Goal: Navigation & Orientation: Find specific page/section

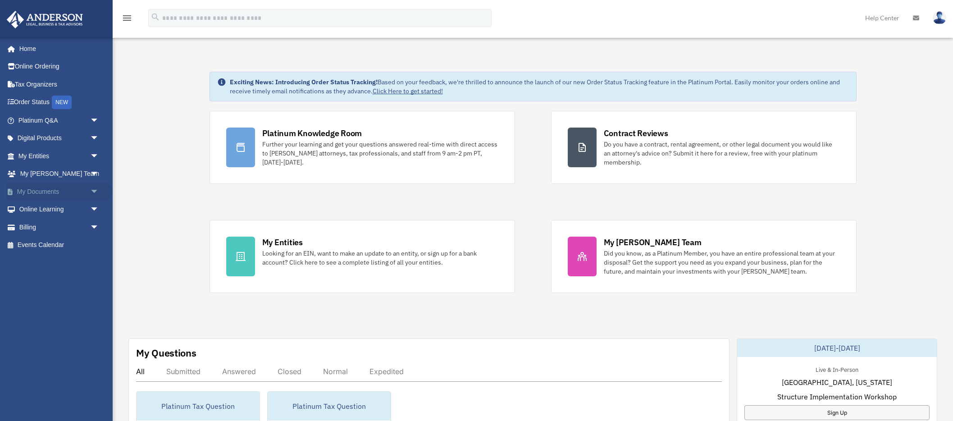
click at [96, 193] on span "arrow_drop_down" at bounding box center [99, 191] width 18 height 18
click at [74, 209] on link "Box" at bounding box center [63, 209] width 100 height 18
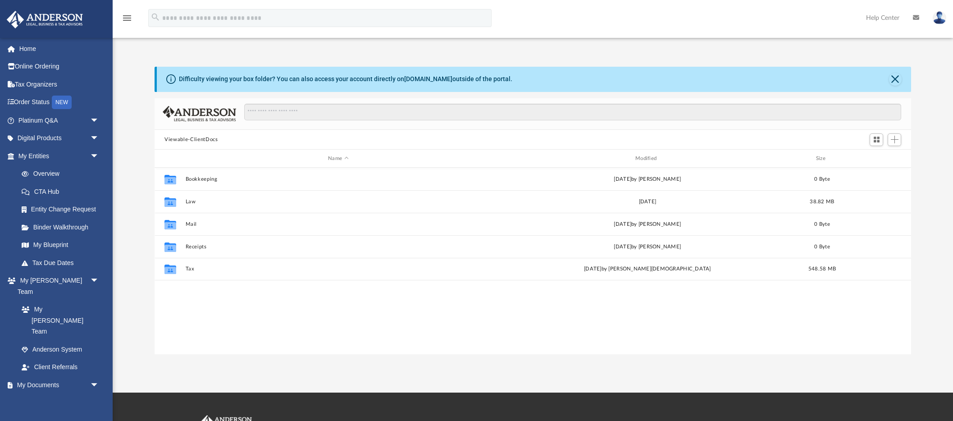
scroll to position [205, 756]
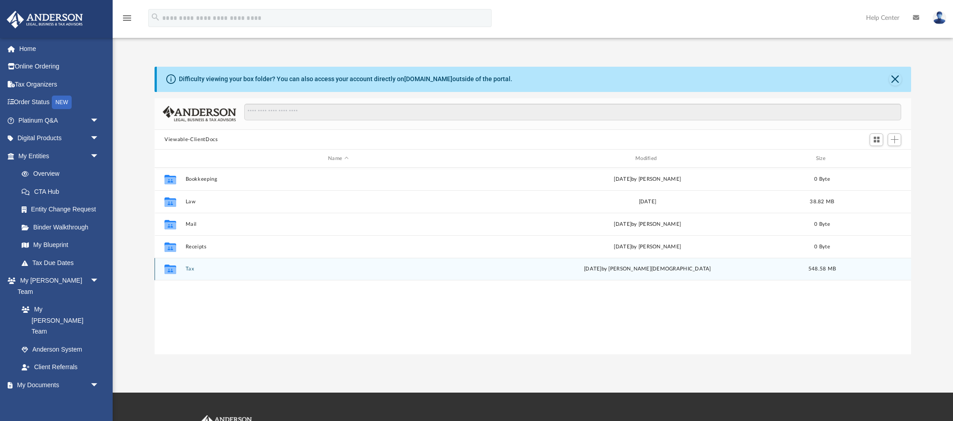
click at [186, 265] on div "Collaborated Folder Tax yesterday by Oshee Jain 548.58 MB" at bounding box center [533, 269] width 756 height 23
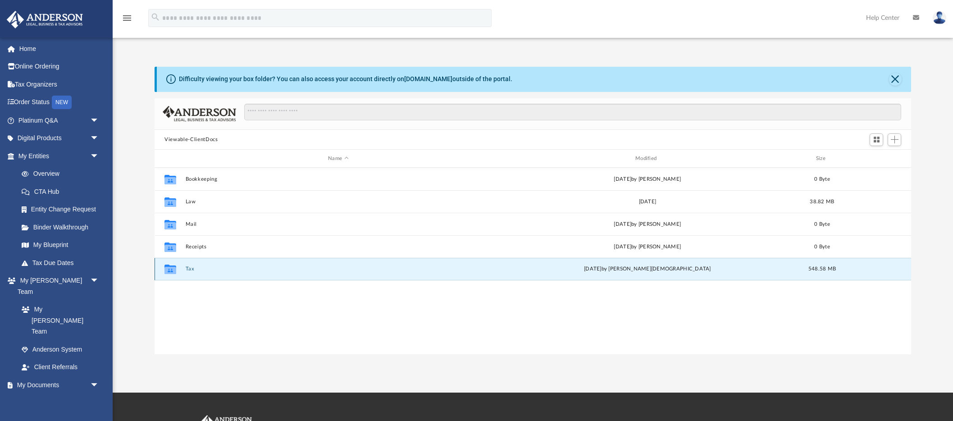
click at [173, 270] on icon "grid" at bounding box center [170, 270] width 12 height 7
click at [209, 273] on div "Collaborated Folder Tax yesterday by Oshee Jain 548.58 MB" at bounding box center [533, 269] width 756 height 23
click at [193, 269] on button "Tax" at bounding box center [338, 269] width 305 height 6
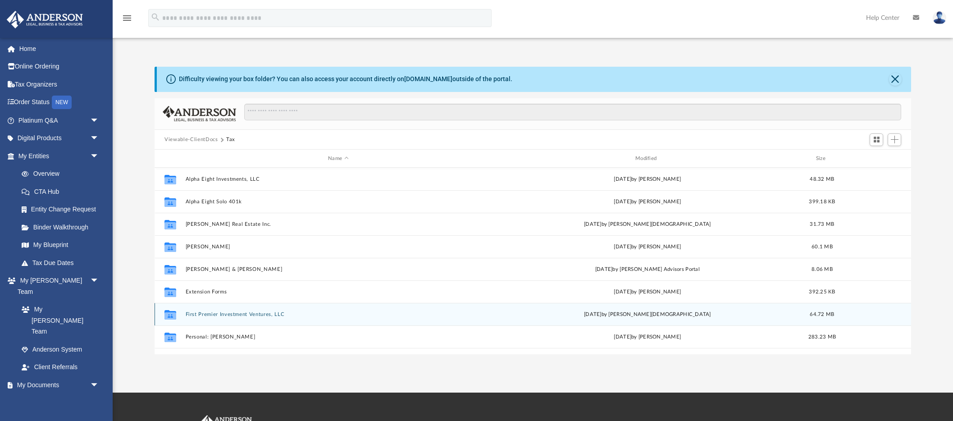
click at [203, 318] on div "Collaborated Folder First Premier Investment Ventures, LLC yesterday by Oshee J…" at bounding box center [533, 314] width 756 height 23
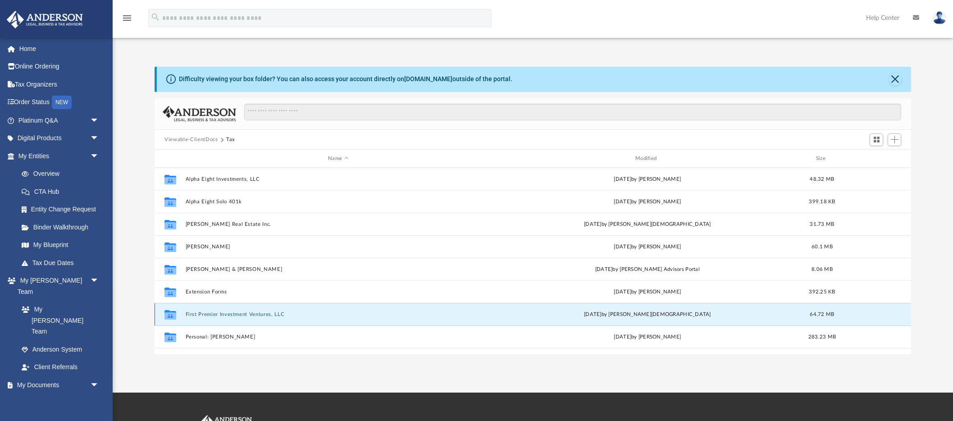
click at [203, 316] on button "First Premier Investment Ventures, LLC" at bounding box center [338, 314] width 305 height 6
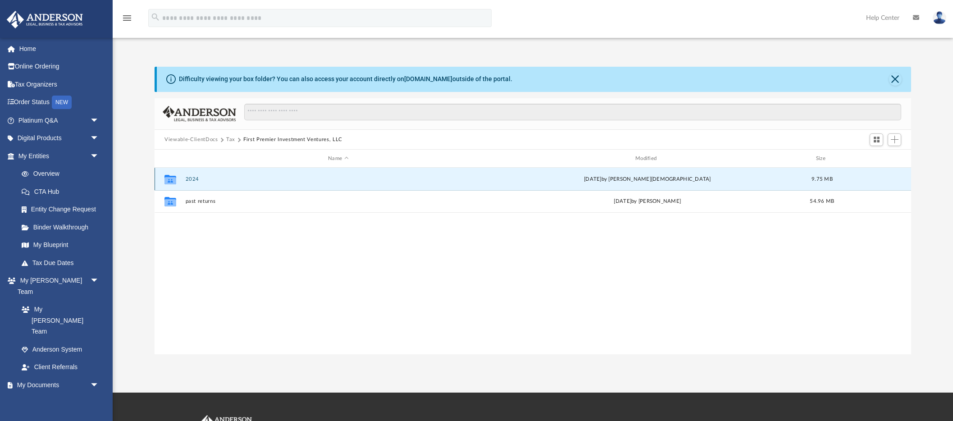
click at [195, 181] on button "2024" at bounding box center [338, 179] width 305 height 6
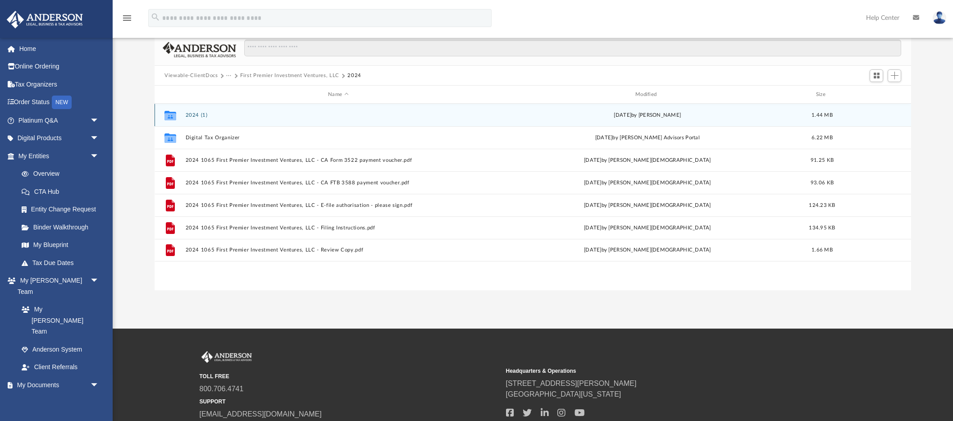
scroll to position [62, 0]
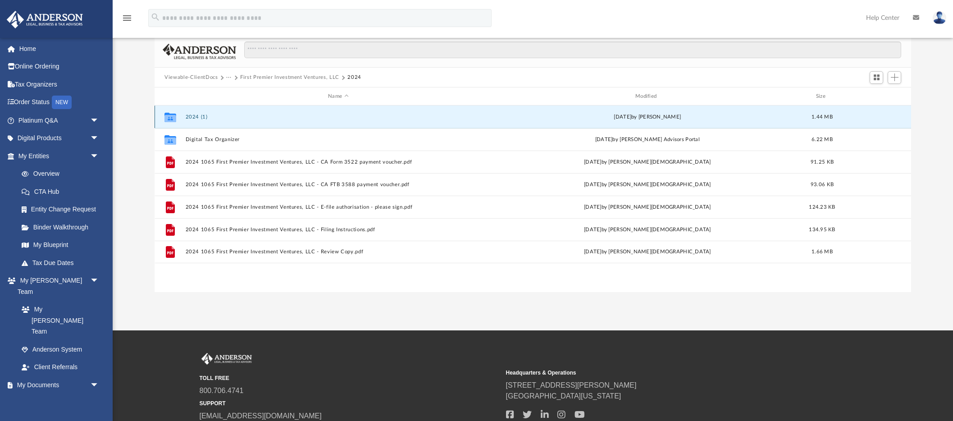
click at [197, 117] on button "2024 (1)" at bounding box center [338, 117] width 305 height 6
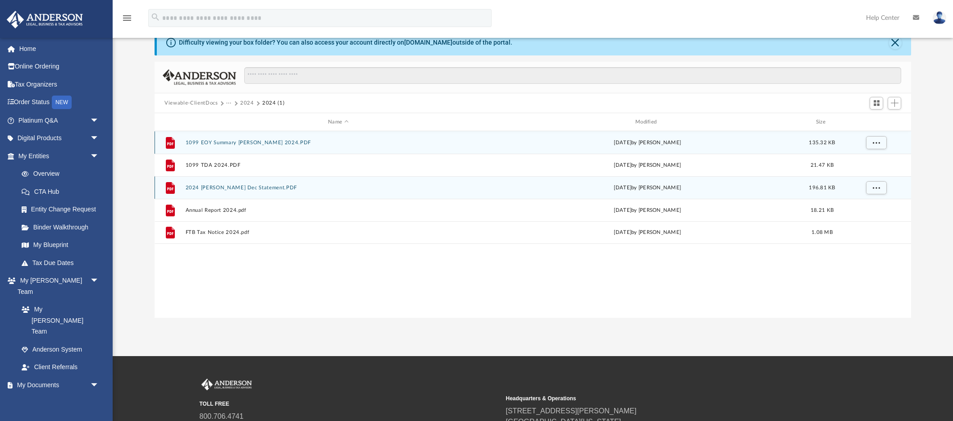
scroll to position [0, 0]
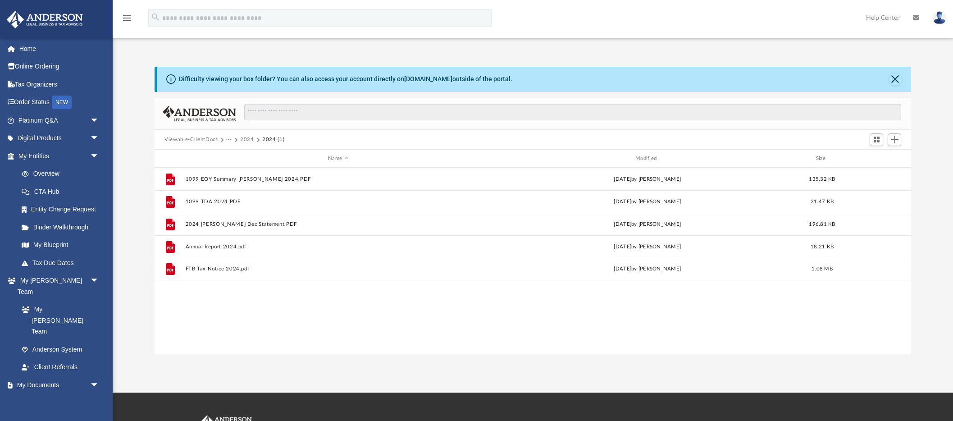
click at [250, 141] on button "2024" at bounding box center [247, 140] width 14 height 8
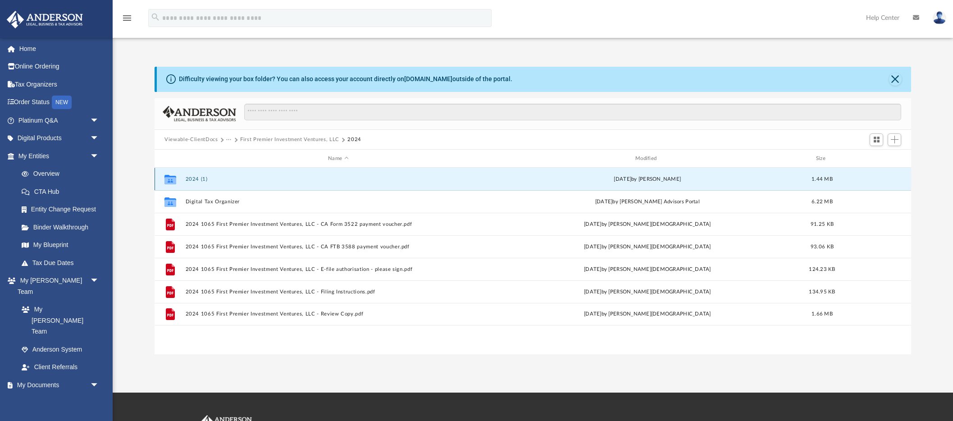
click at [193, 177] on button "2024 (1)" at bounding box center [338, 179] width 305 height 6
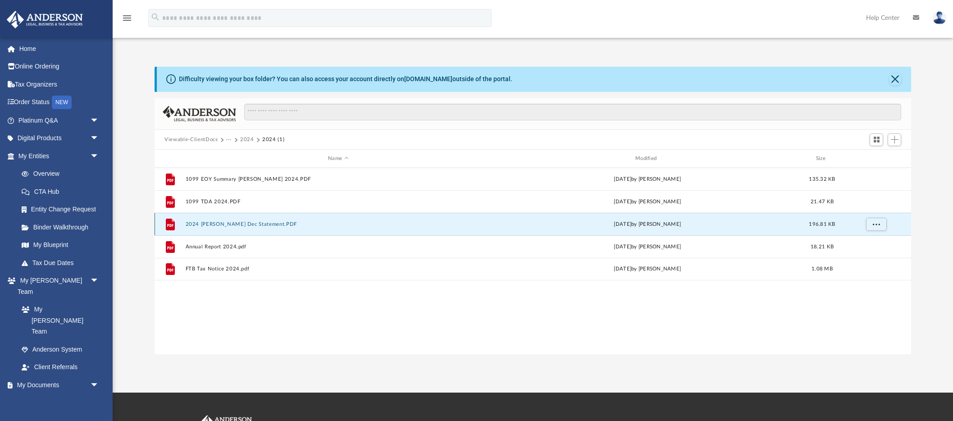
click at [227, 225] on button "2024 Charles Scwabb Dec Statement.PDF" at bounding box center [338, 224] width 305 height 6
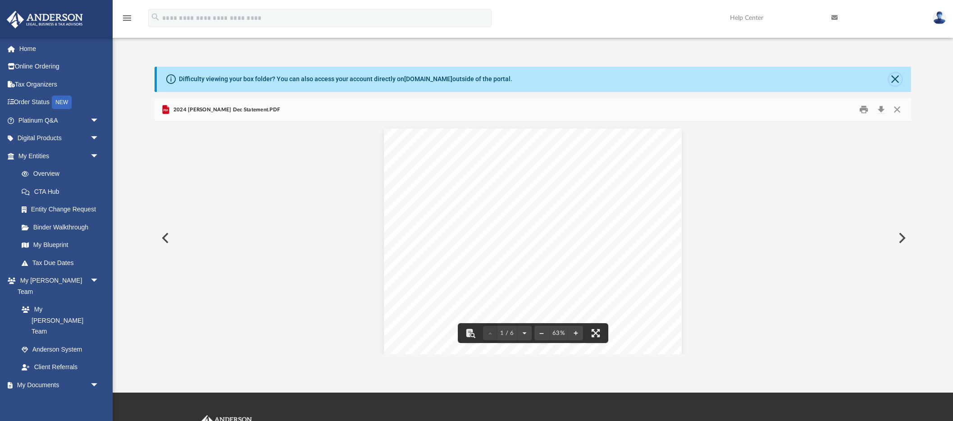
drag, startPoint x: 893, startPoint y: 80, endPoint x: 887, endPoint y: 81, distance: 6.8
click at [893, 80] on button "Close" at bounding box center [895, 79] width 13 height 13
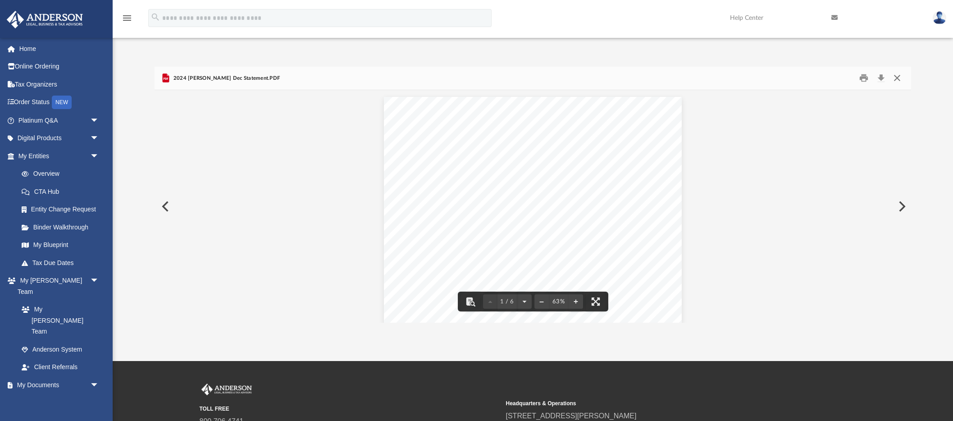
click at [894, 77] on button "Close" at bounding box center [896, 78] width 16 height 14
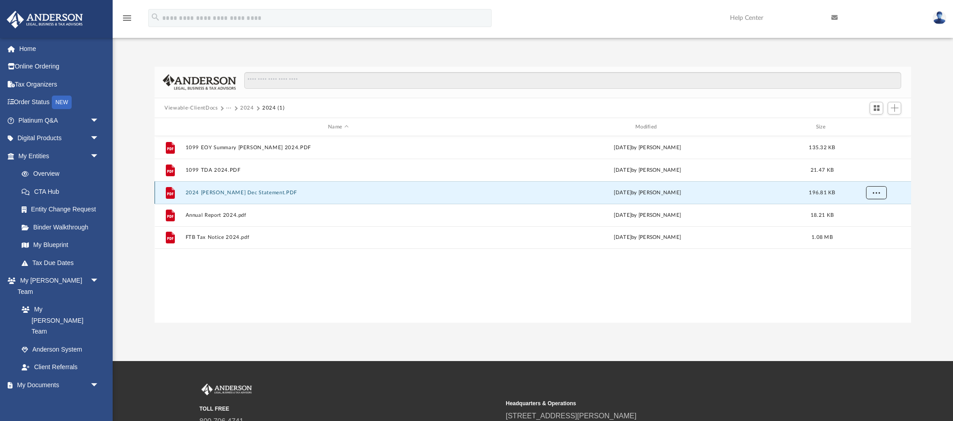
click at [884, 195] on button "More options" at bounding box center [876, 193] width 21 height 14
click at [251, 108] on button "2024" at bounding box center [247, 108] width 14 height 8
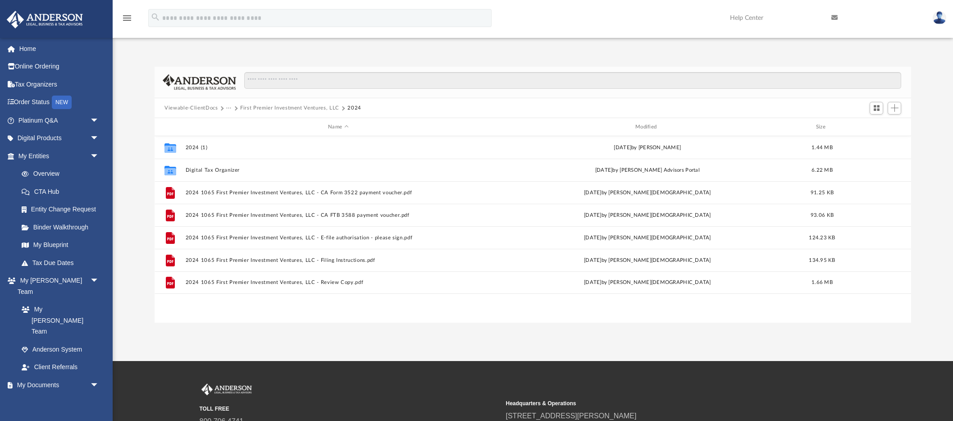
click at [253, 107] on button "First Premier Investment Ventures, LLC" at bounding box center [289, 108] width 99 height 8
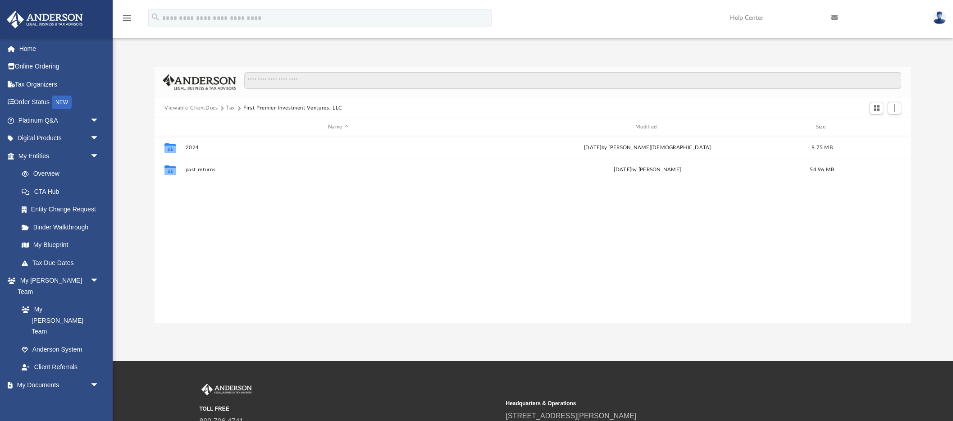
click at [229, 108] on button "Tax" at bounding box center [230, 108] width 9 height 8
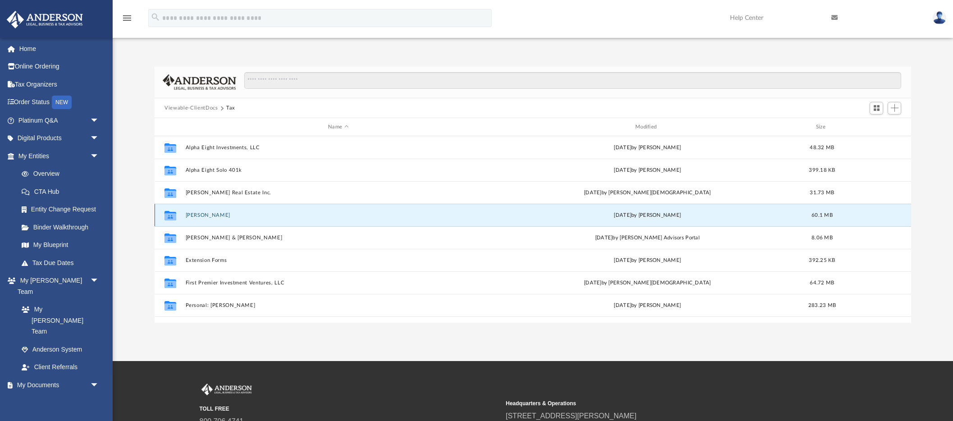
click at [205, 214] on button "Carey, Mary" at bounding box center [338, 215] width 305 height 6
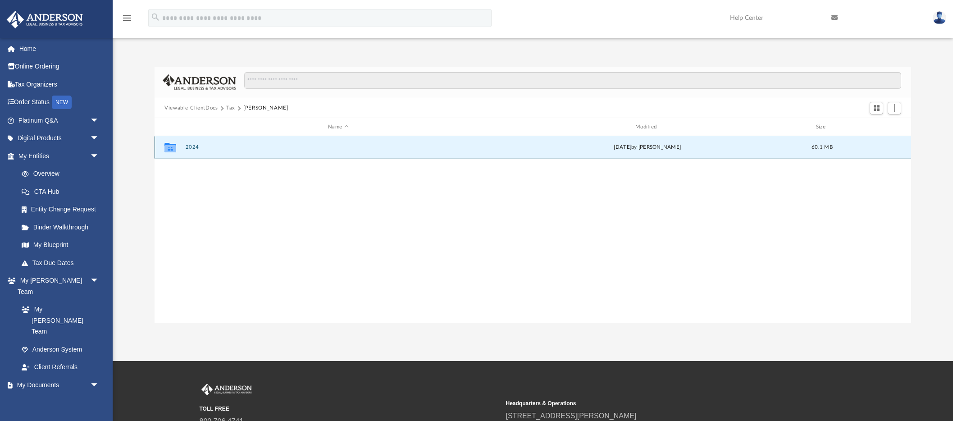
click at [193, 150] on button "2024" at bounding box center [338, 148] width 305 height 6
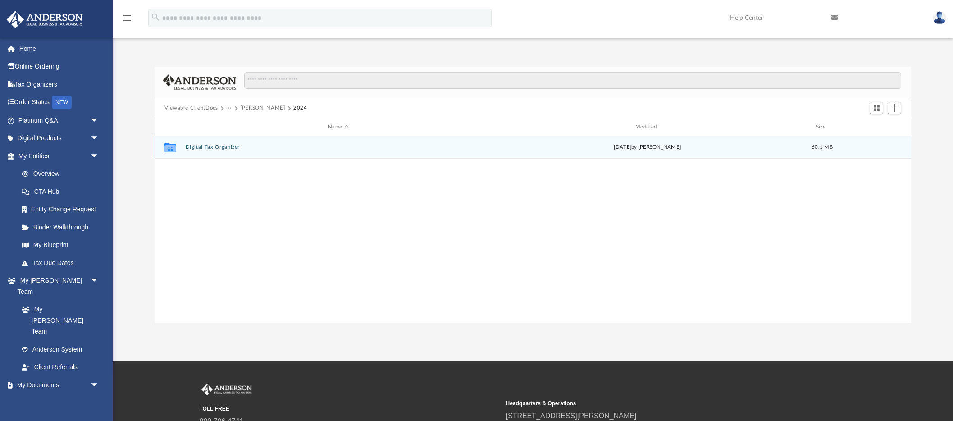
click at [193, 150] on button "Digital Tax Organizer" at bounding box center [338, 148] width 305 height 6
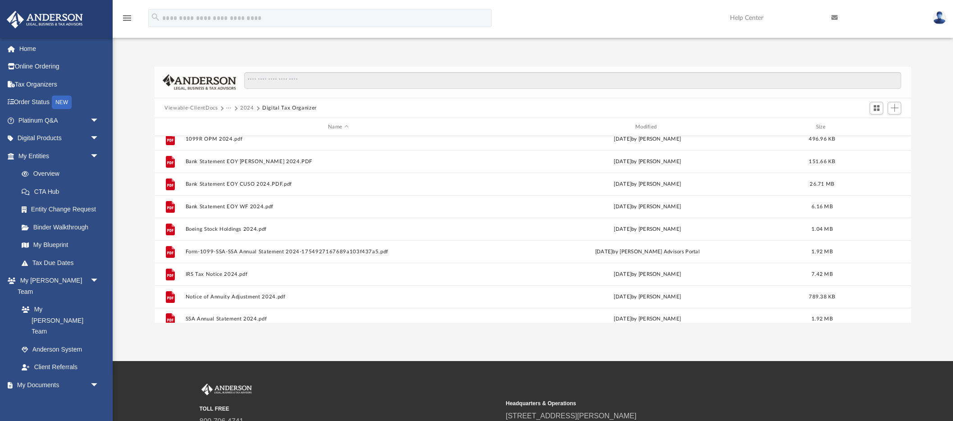
scroll to position [129, 0]
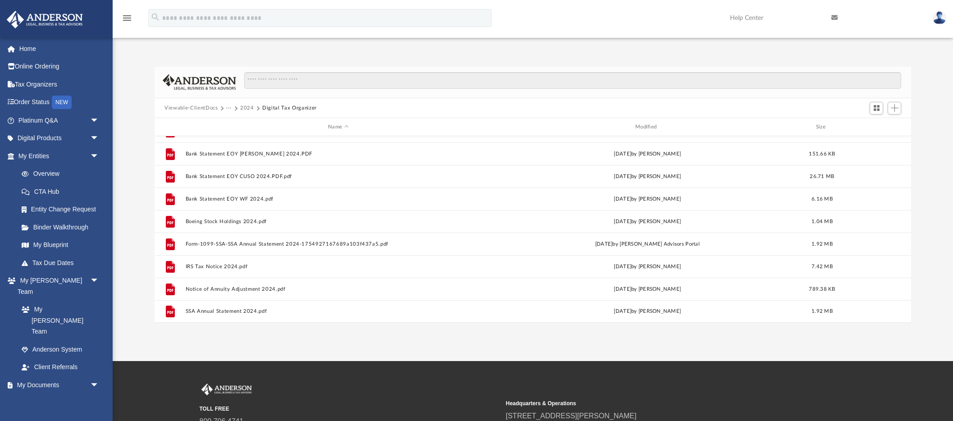
click at [251, 109] on button "2024" at bounding box center [247, 108] width 14 height 8
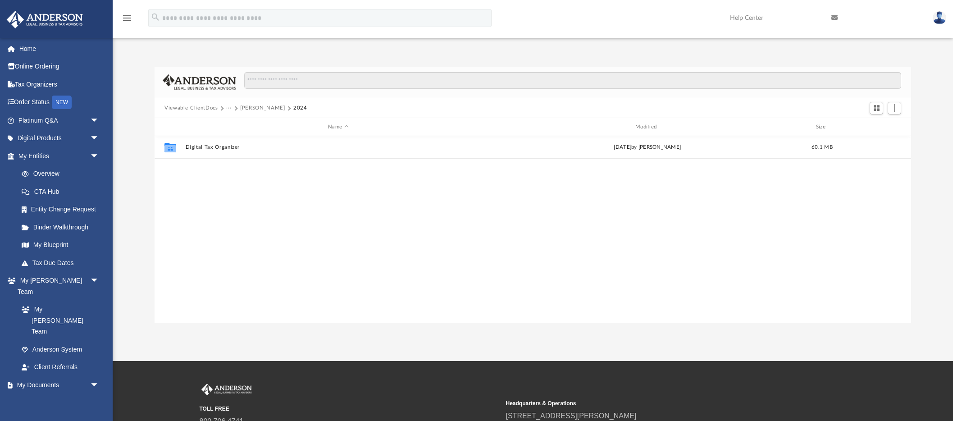
scroll to position [0, 0]
click at [230, 108] on button "···" at bounding box center [229, 108] width 6 height 8
click at [228, 107] on button "···" at bounding box center [229, 108] width 6 height 8
click at [246, 107] on button "Carey, Mary" at bounding box center [262, 108] width 45 height 8
click at [227, 109] on button "Tax" at bounding box center [230, 108] width 9 height 8
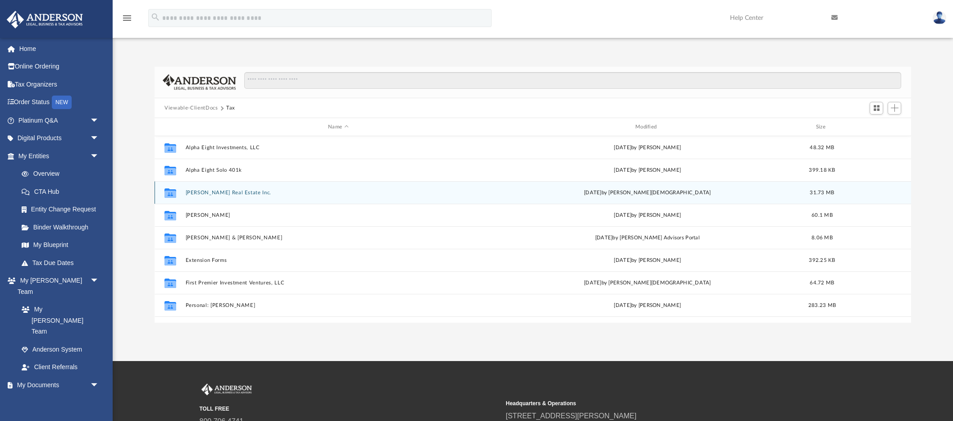
click at [224, 190] on button "Carey Real Estate Inc." at bounding box center [338, 193] width 305 height 6
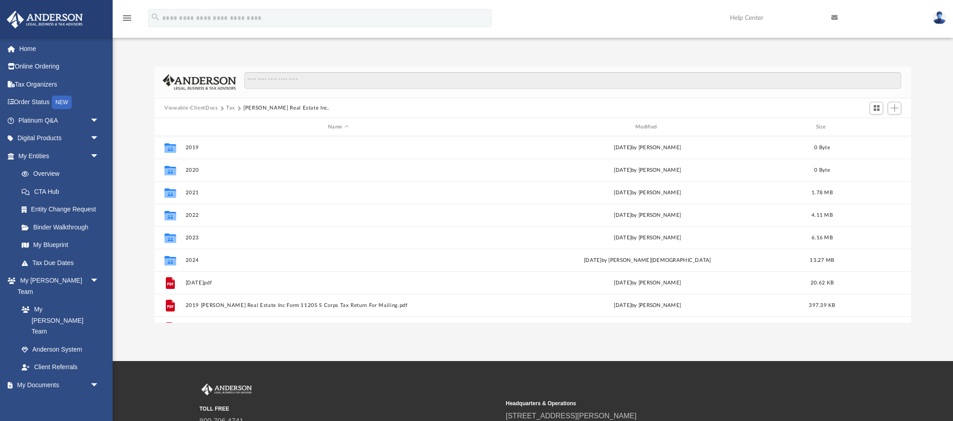
click at [229, 106] on button "Tax" at bounding box center [230, 108] width 9 height 8
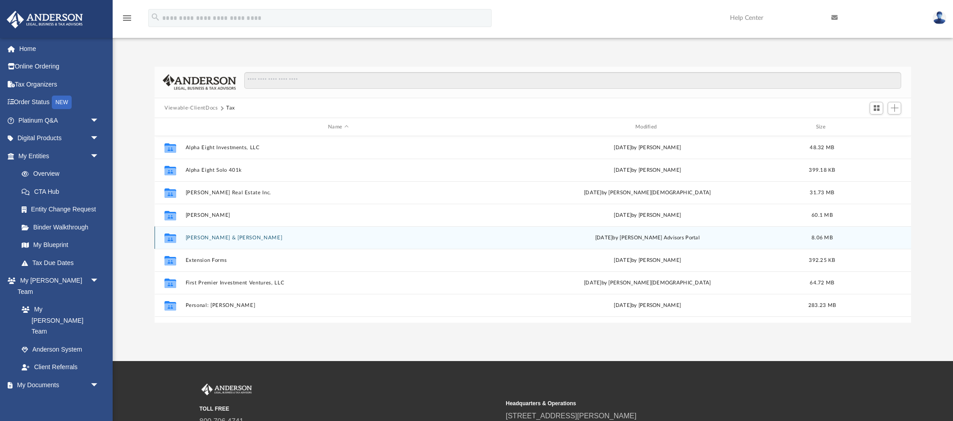
click at [205, 236] on button "Carey, Michael & Linette" at bounding box center [338, 238] width 305 height 6
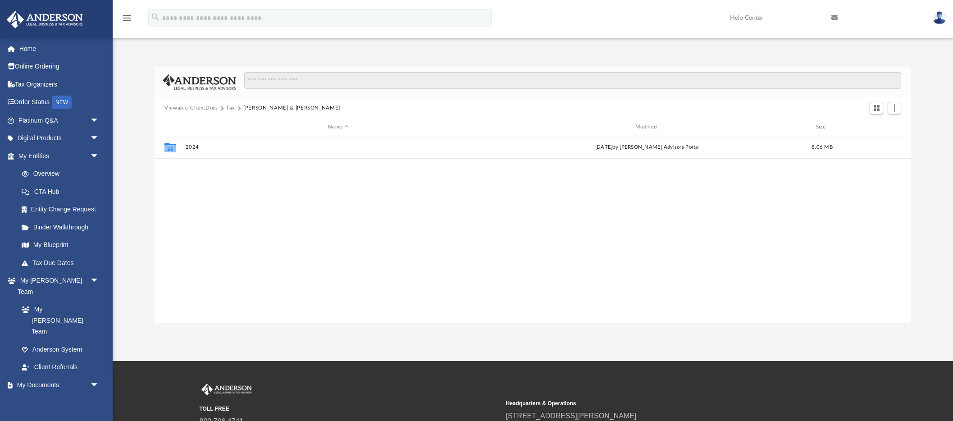
click at [232, 108] on button "Tax" at bounding box center [230, 108] width 9 height 8
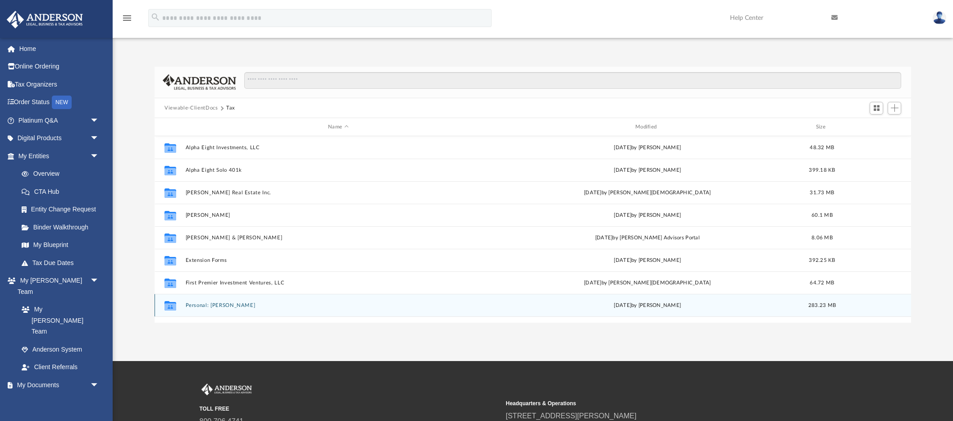
click at [212, 305] on button "Personal: Carey, Mary" at bounding box center [338, 305] width 305 height 6
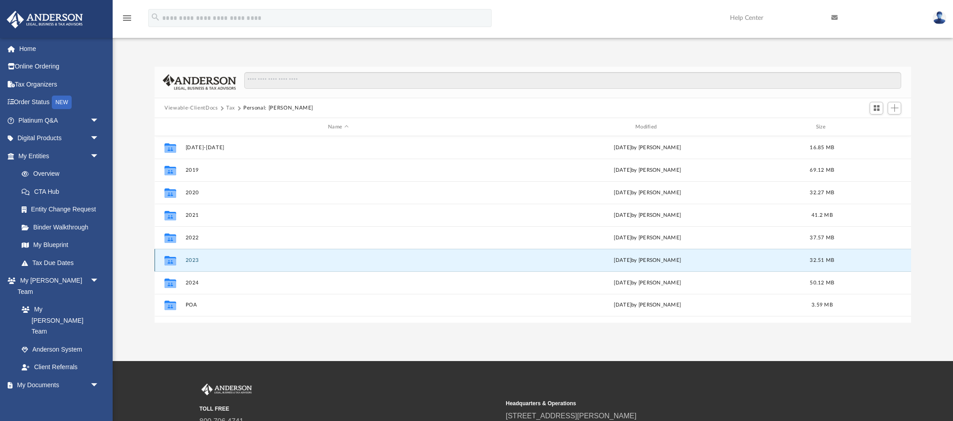
click at [196, 258] on button "2023" at bounding box center [338, 260] width 305 height 6
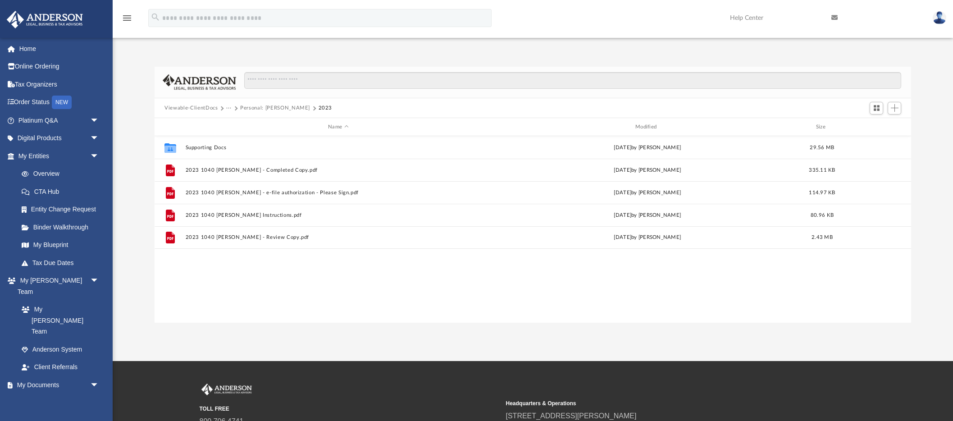
click at [228, 109] on button "···" at bounding box center [229, 108] width 6 height 8
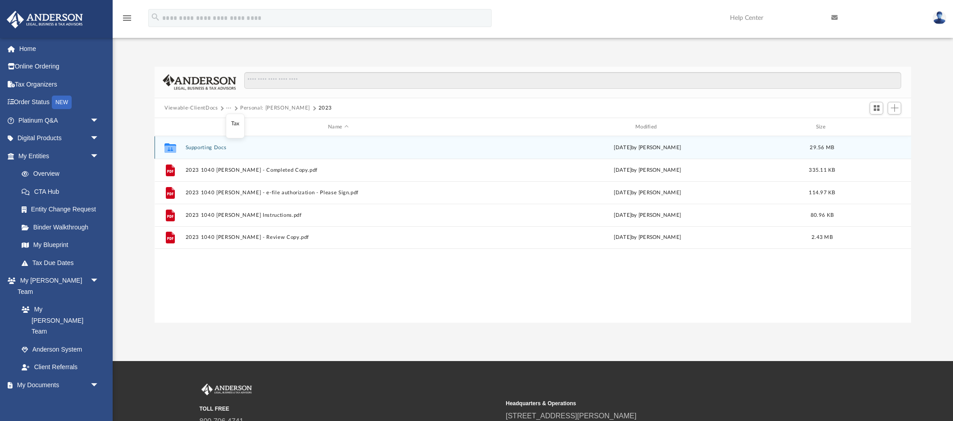
click at [210, 147] on button "Supporting Docs" at bounding box center [338, 148] width 305 height 6
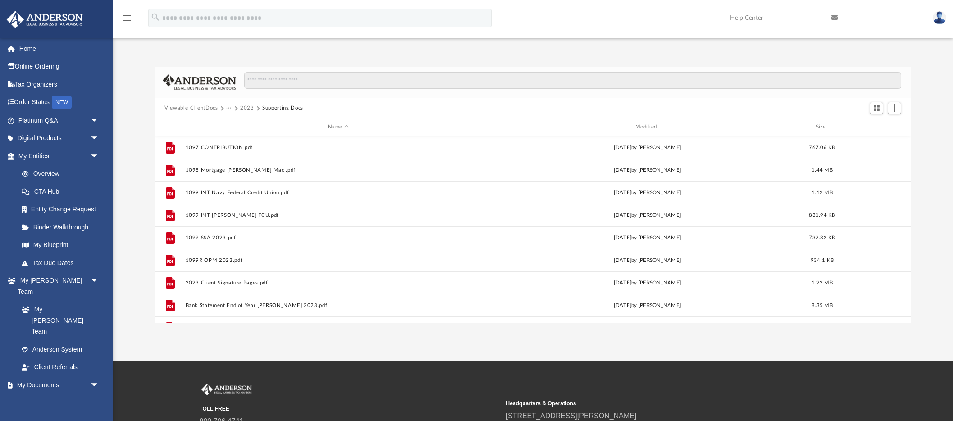
click at [197, 107] on button "Viewable-ClientDocs" at bounding box center [190, 108] width 53 height 8
